Goal: Task Accomplishment & Management: Manage account settings

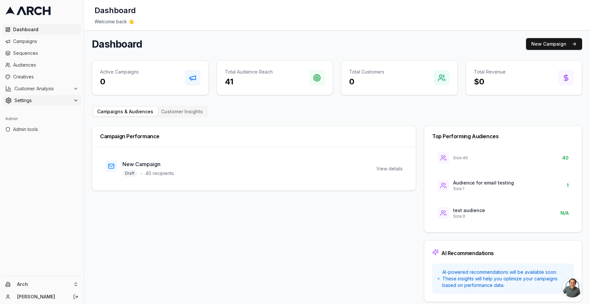
click at [41, 102] on span "Settings" at bounding box center [42, 100] width 56 height 7
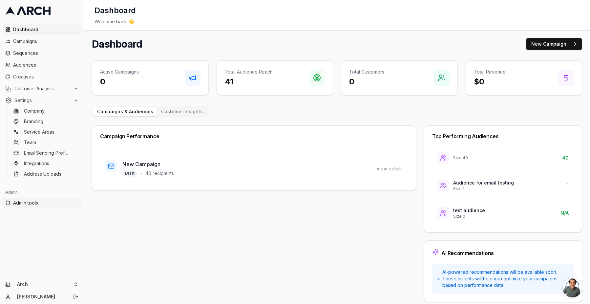
click at [41, 200] on span "Admin tools" at bounding box center [45, 203] width 65 height 7
click at [54, 281] on html "Dashboard Campaigns Sequences Audiences Creatives Customer Analysis Settings Co…" at bounding box center [295, 152] width 590 height 304
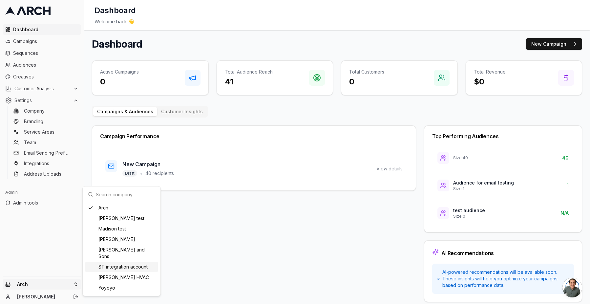
click at [114, 262] on div "ST integration account" at bounding box center [121, 267] width 73 height 11
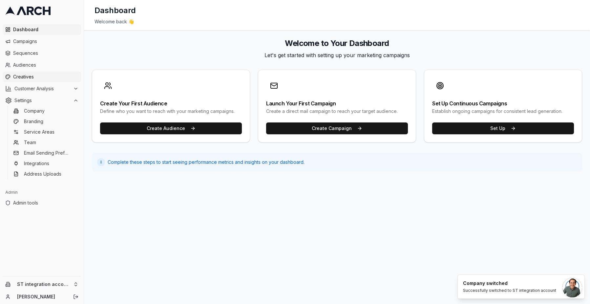
click at [56, 75] on span "Creatives" at bounding box center [45, 77] width 65 height 7
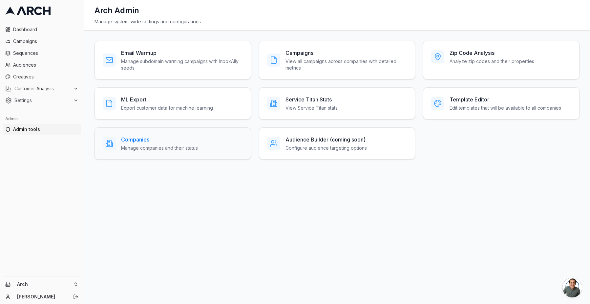
click at [186, 139] on h3 "Companies" at bounding box center [159, 140] width 77 height 8
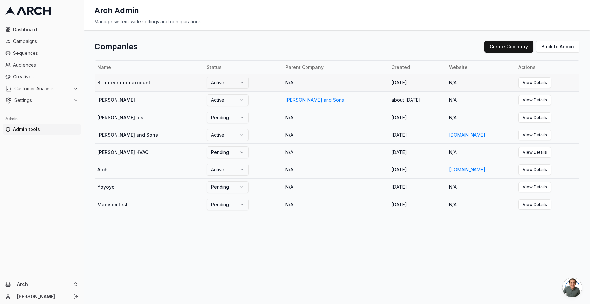
click at [158, 83] on td "ST integration account" at bounding box center [149, 82] width 109 height 17
click at [131, 83] on td "ST integration account" at bounding box center [149, 82] width 109 height 17
click at [523, 81] on link "View Details" at bounding box center [534, 82] width 33 height 11
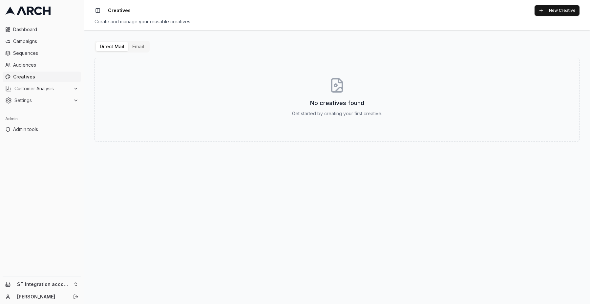
click at [135, 47] on button "Email" at bounding box center [138, 46] width 20 height 9
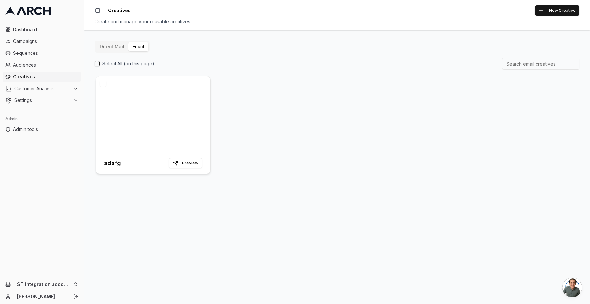
click at [177, 83] on div at bounding box center [153, 114] width 114 height 76
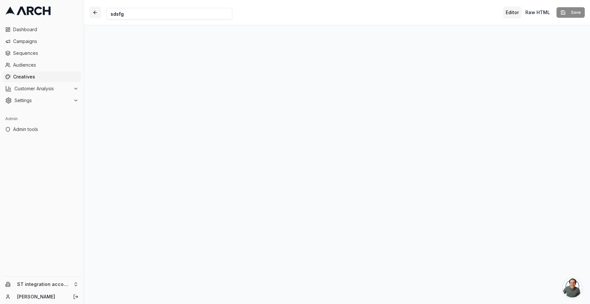
click at [97, 14] on button "button" at bounding box center [95, 13] width 12 height 12
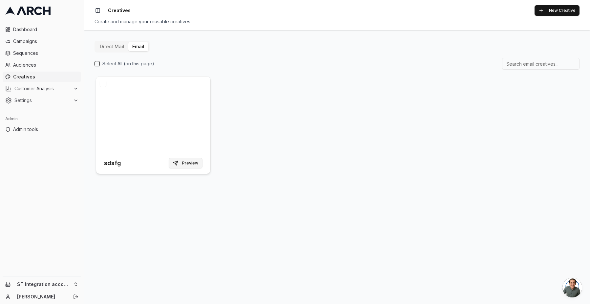
click at [191, 163] on button "Preview" at bounding box center [186, 163] width 34 height 11
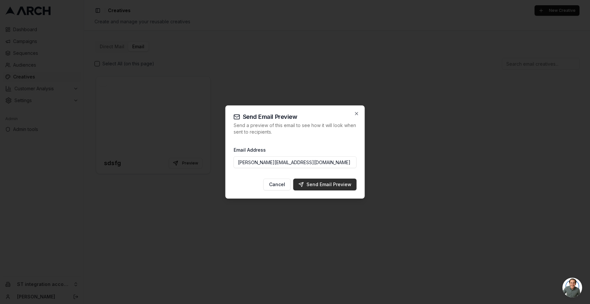
click at [326, 186] on div "Send Email Preview" at bounding box center [325, 184] width 53 height 7
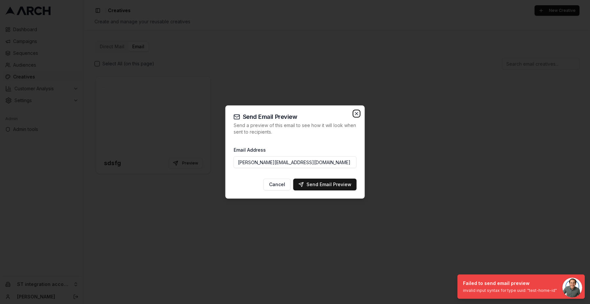
click at [357, 113] on icon "button" at bounding box center [356, 113] width 5 height 5
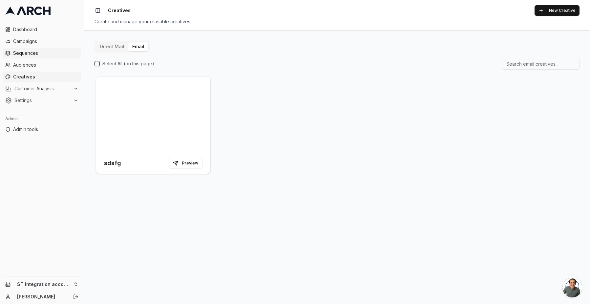
click at [36, 51] on span "Sequences" at bounding box center [45, 53] width 65 height 7
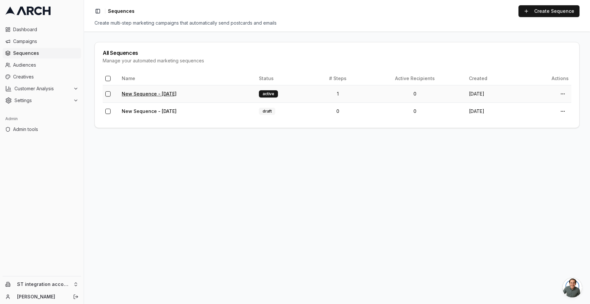
click at [177, 91] on link "New Sequence - [DATE]" at bounding box center [149, 94] width 55 height 6
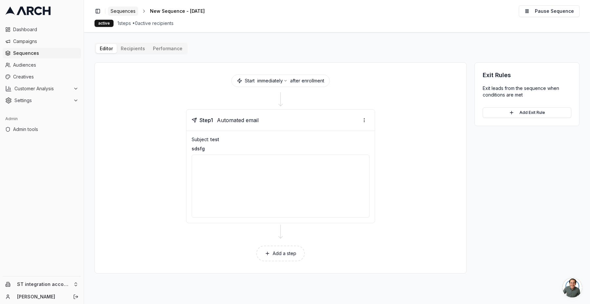
click at [130, 12] on span "Sequences" at bounding box center [123, 11] width 25 height 7
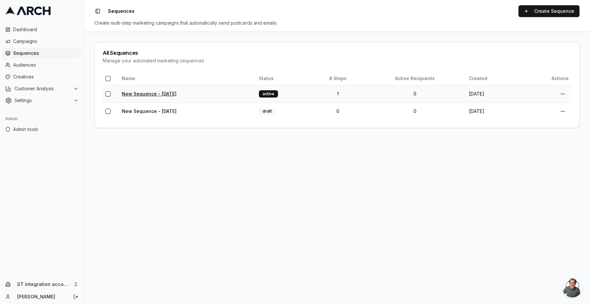
click at [167, 94] on link "New Sequence - [DATE]" at bounding box center [149, 94] width 55 height 6
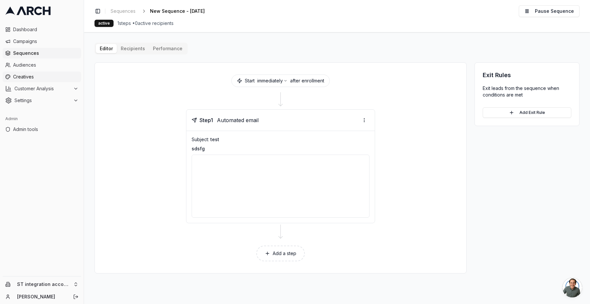
click at [41, 77] on span "Creatives" at bounding box center [45, 77] width 65 height 7
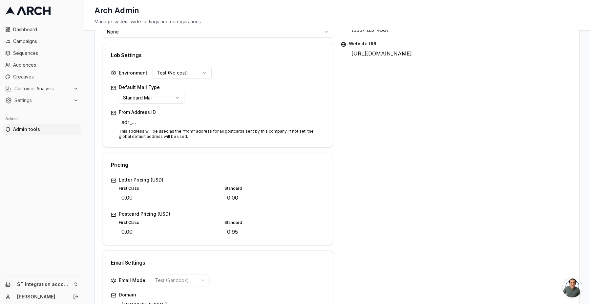
scroll to position [204, 0]
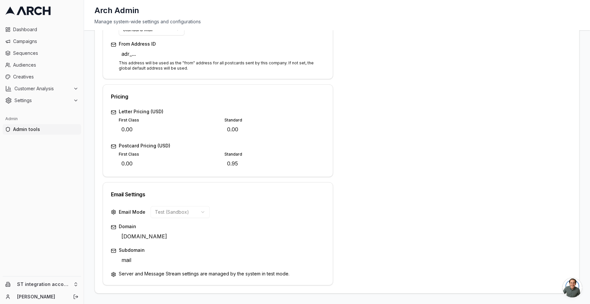
click at [239, 209] on div "Email Mode Test (Sandbox)" at bounding box center [218, 212] width 214 height 12
click at [213, 211] on div "Email Mode Test (Sandbox)" at bounding box center [218, 212] width 214 height 12
click at [217, 212] on div "Email Mode Test (Sandbox)" at bounding box center [218, 212] width 214 height 12
click at [220, 212] on div "Email Mode Test (Sandbox)" at bounding box center [218, 212] width 214 height 12
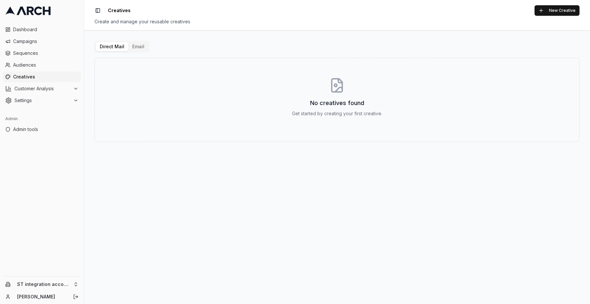
click at [137, 48] on button "Email" at bounding box center [138, 46] width 20 height 9
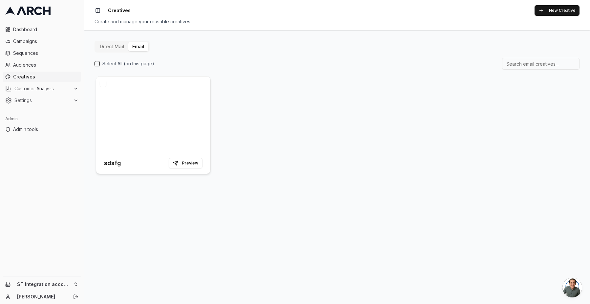
click at [159, 95] on div at bounding box center [153, 114] width 114 height 76
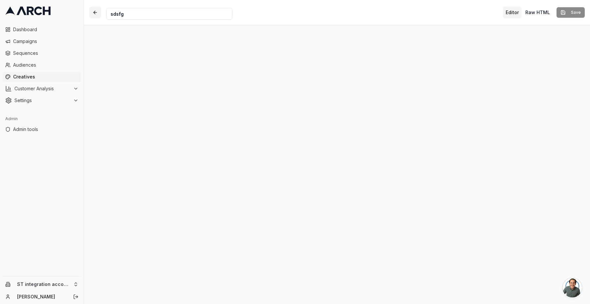
click at [93, 13] on button "button" at bounding box center [95, 13] width 12 height 12
